Goal: Transaction & Acquisition: Book appointment/travel/reservation

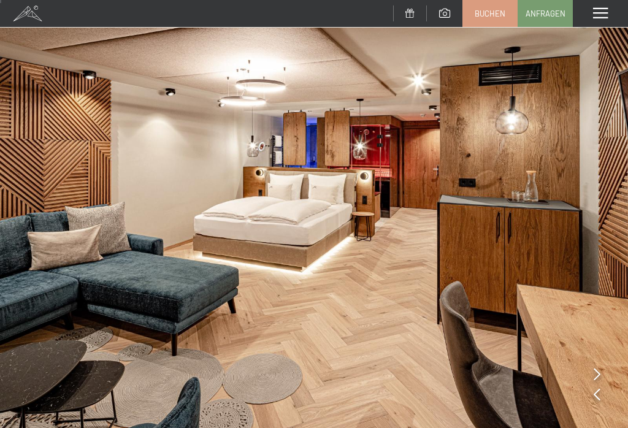
scroll to position [4, 0]
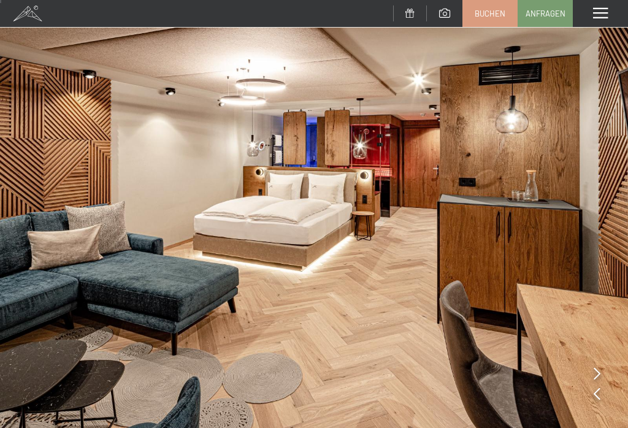
click at [608, 18] on span at bounding box center [600, 13] width 15 height 11
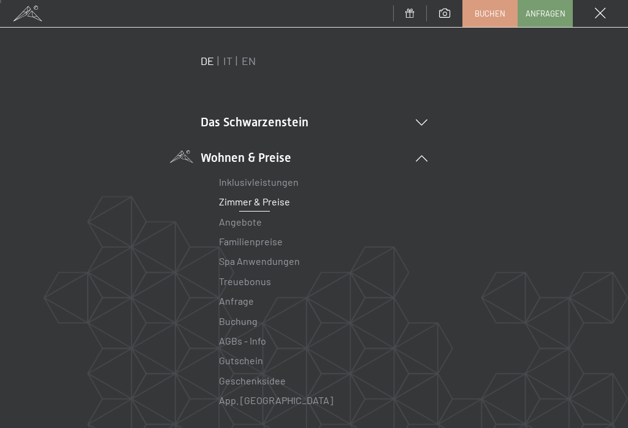
scroll to position [17, 0]
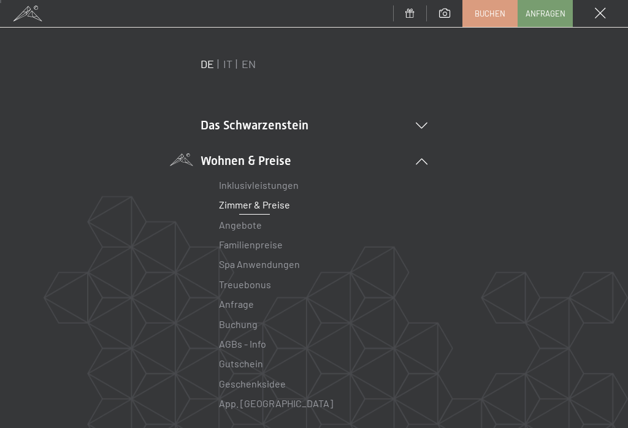
click at [427, 126] on icon at bounding box center [422, 126] width 12 height 6
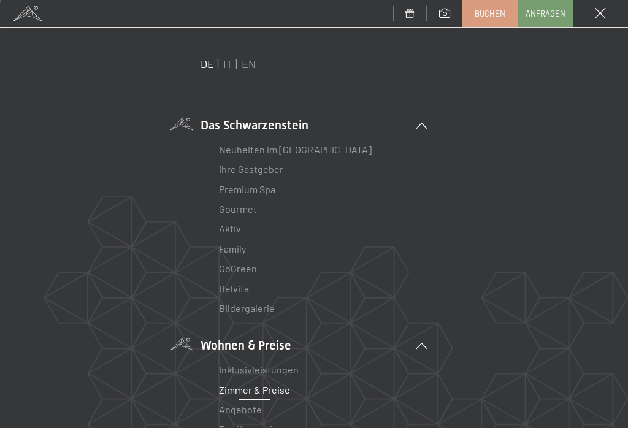
click at [270, 172] on link "Ihre Gastgeber" at bounding box center [251, 169] width 64 height 12
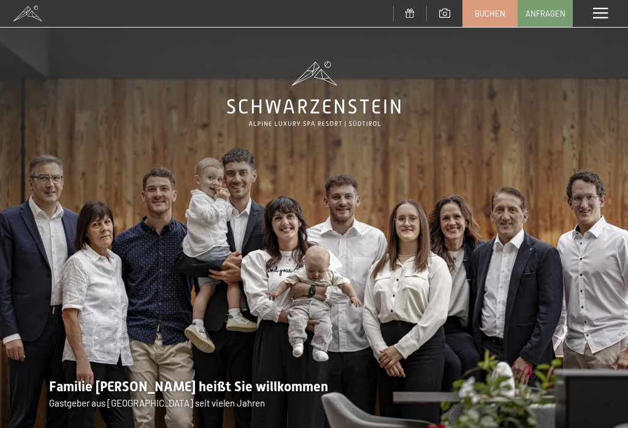
click at [452, 307] on img at bounding box center [314, 235] width 628 height 471
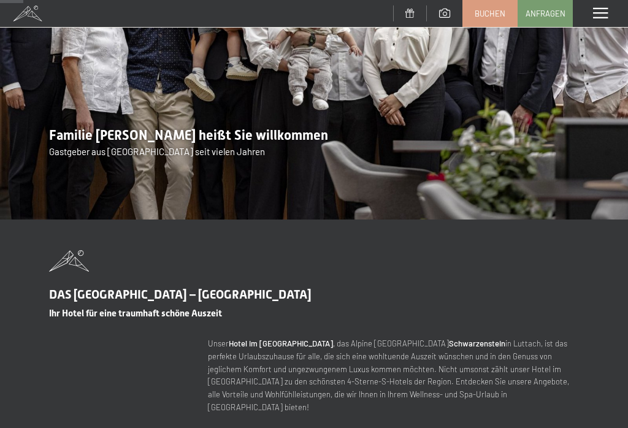
scroll to position [262, 0]
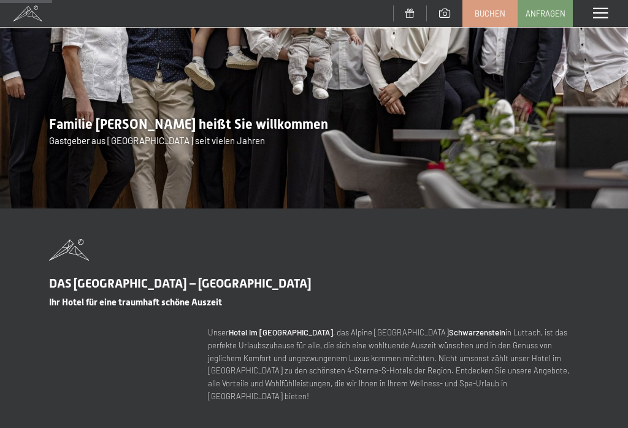
click at [499, 13] on span "Buchen" at bounding box center [490, 13] width 31 height 11
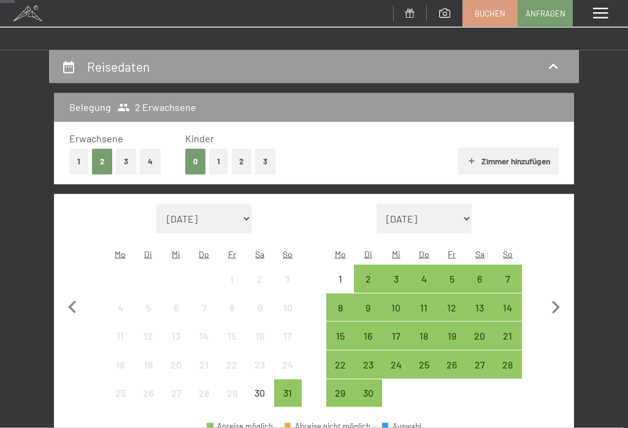
scroll to position [110, 0]
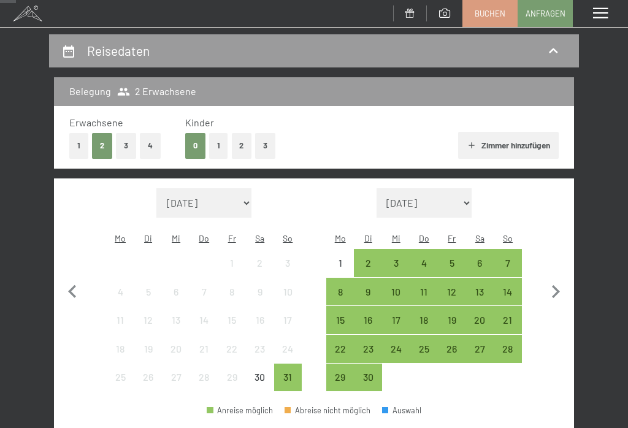
click at [429, 344] on div "25" at bounding box center [425, 357] width 26 height 26
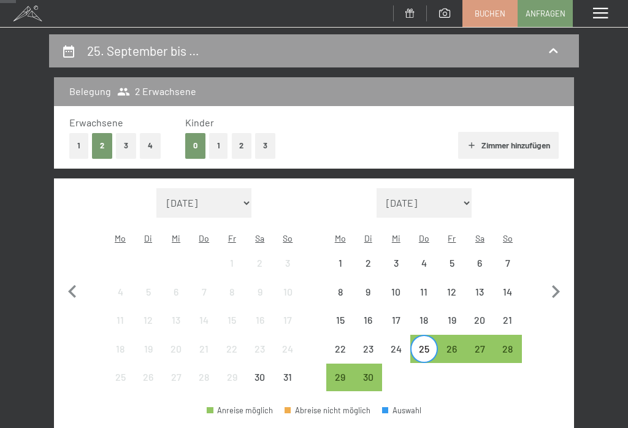
click at [481, 344] on div "27" at bounding box center [480, 357] width 26 height 26
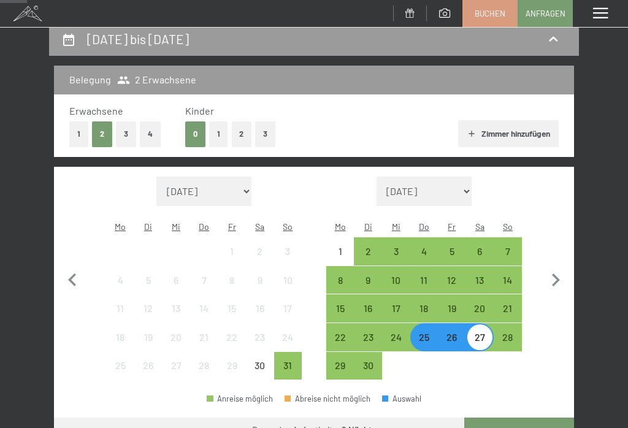
scroll to position [138, 0]
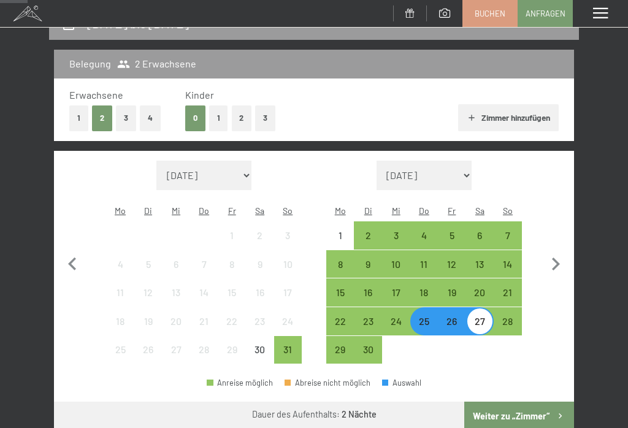
click at [526, 407] on button "Weiter zu „Zimmer“" at bounding box center [519, 416] width 110 height 29
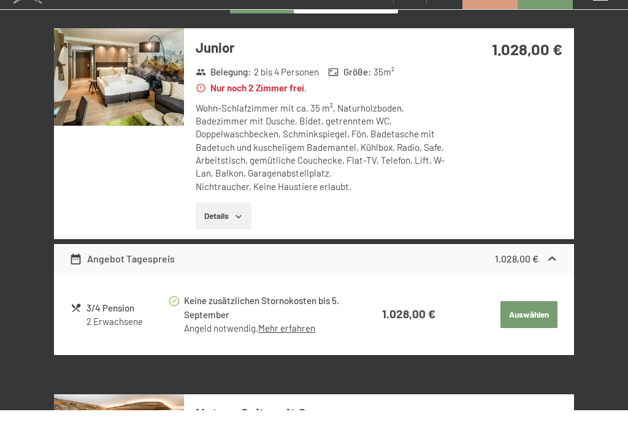
scroll to position [256, 0]
